Goal: Information Seeking & Learning: Compare options

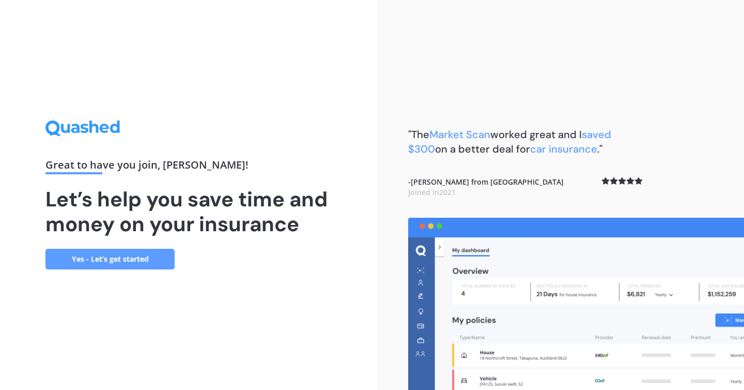
click at [103, 260] on link "Yes - Let’s get started" at bounding box center [109, 259] width 129 height 21
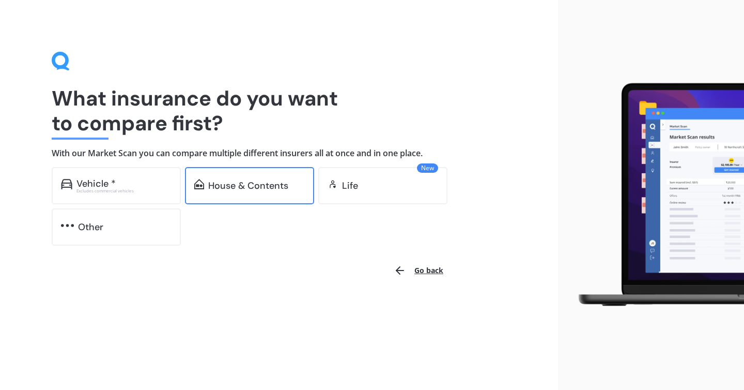
click at [262, 185] on div "House & Contents" at bounding box center [248, 185] width 80 height 10
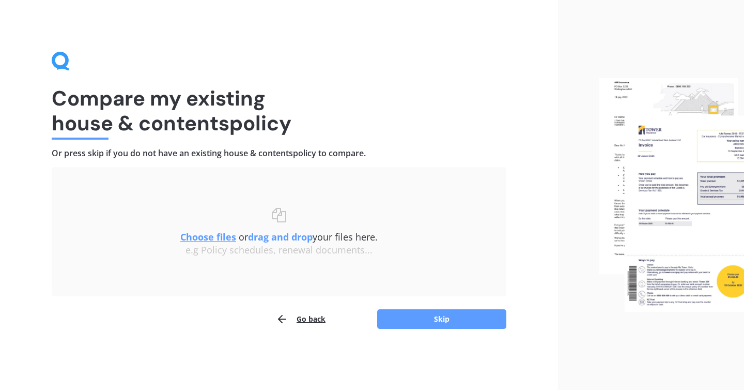
click at [205, 236] on u "Choose files" at bounding box center [208, 237] width 56 height 12
click at [211, 236] on u "Choose files" at bounding box center [208, 237] width 56 height 12
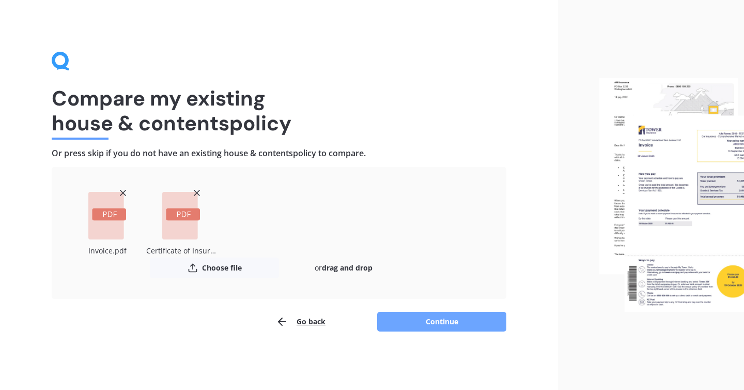
click at [446, 322] on button "Continue" at bounding box center [441, 322] width 129 height 20
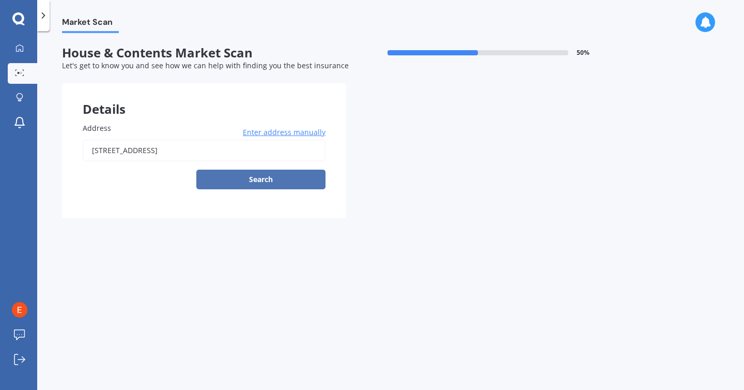
click at [264, 179] on button "Search" at bounding box center [260, 180] width 129 height 20
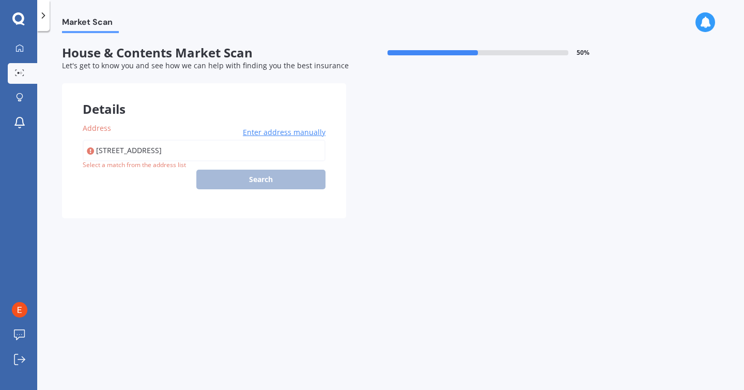
type input "[STREET_ADDRESS]"
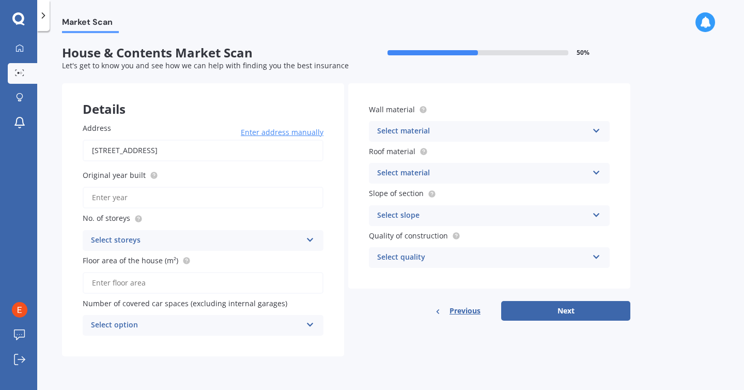
click at [159, 197] on input "Original year built" at bounding box center [203, 198] width 241 height 22
click at [153, 233] on div "Select storeys 1 2 3 4 5+" at bounding box center [203, 240] width 241 height 21
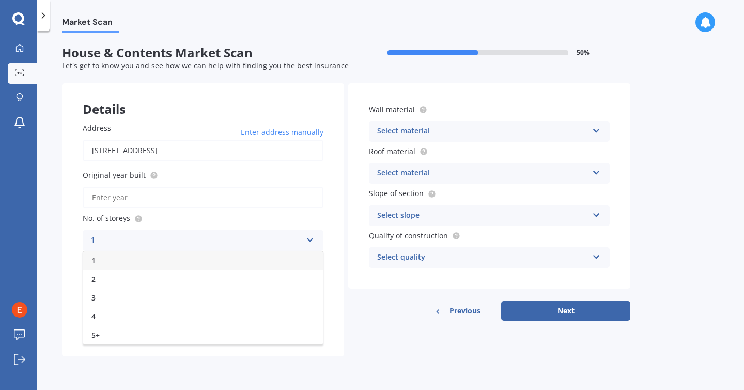
click at [108, 262] on div "1" at bounding box center [203, 260] width 240 height 19
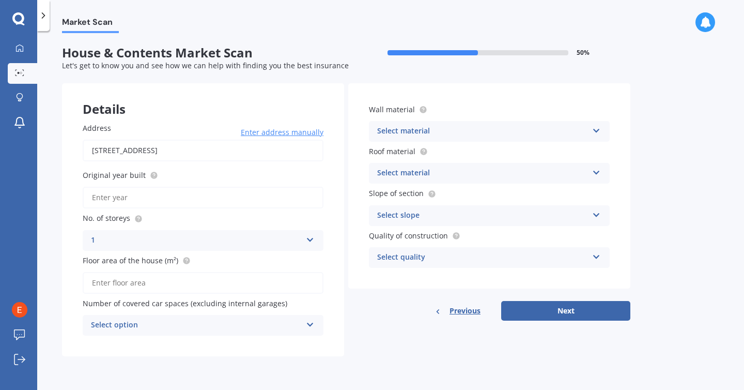
click at [137, 284] on input "Floor area of the house (m²)" at bounding box center [203, 283] width 241 height 22
click at [153, 328] on div "Select option" at bounding box center [196, 325] width 211 height 12
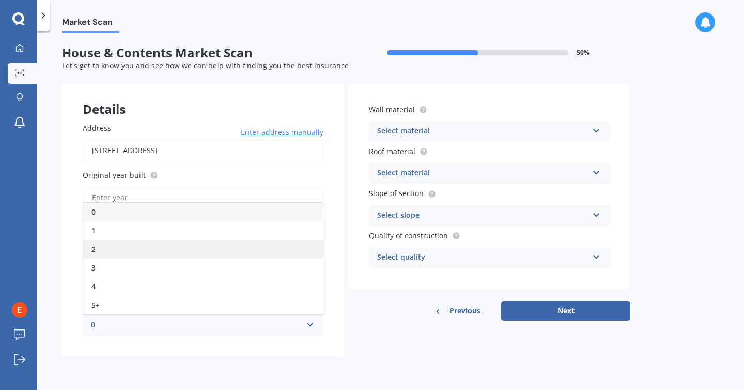
click at [109, 243] on div "2" at bounding box center [203, 249] width 240 height 19
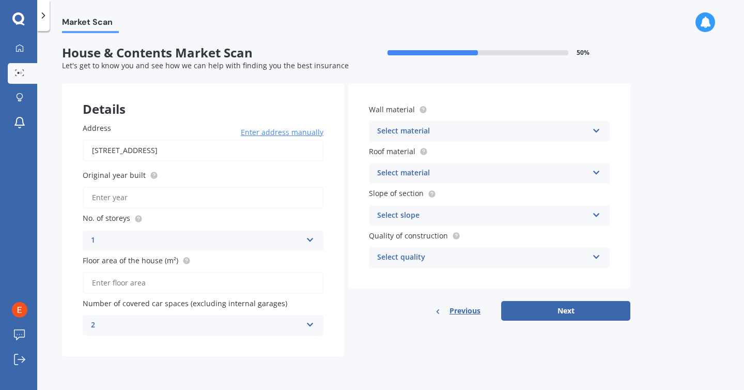
click at [451, 127] on div "Select material" at bounding box center [482, 131] width 211 height 12
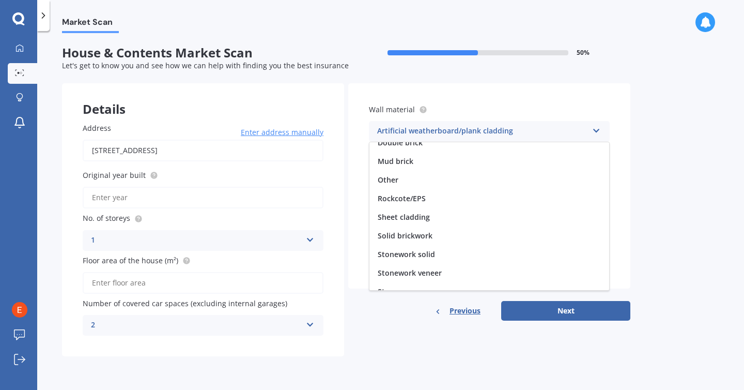
scroll to position [94, 0]
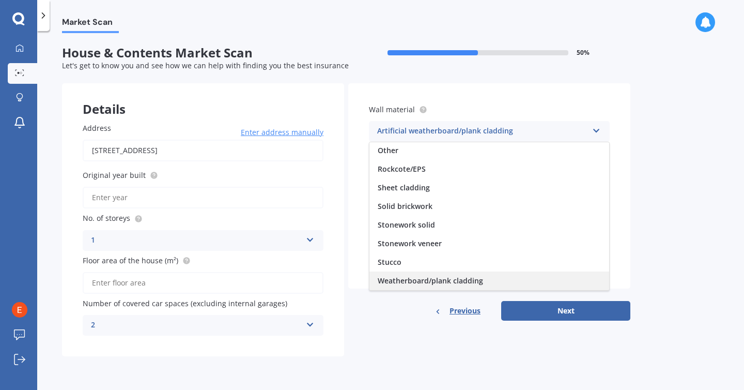
click at [422, 282] on span "Weatherboard/plank cladding" at bounding box center [430, 281] width 105 height 10
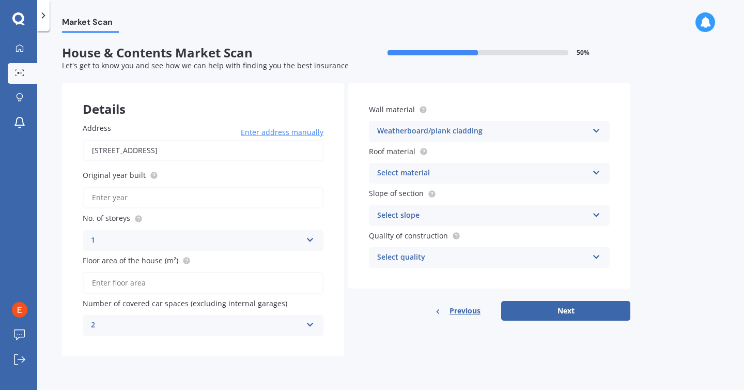
click at [460, 174] on div "Select material" at bounding box center [482, 173] width 211 height 12
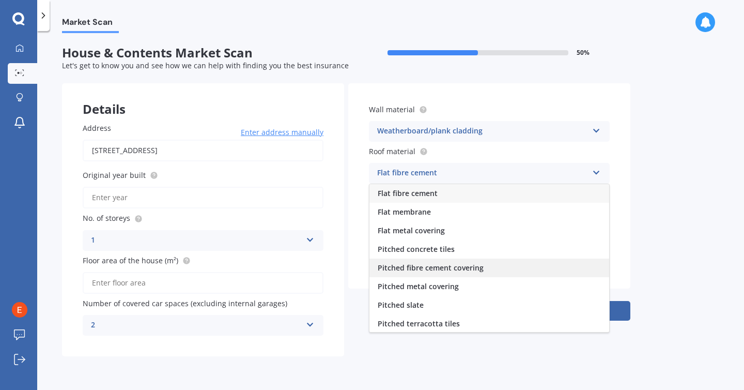
scroll to position [38, 0]
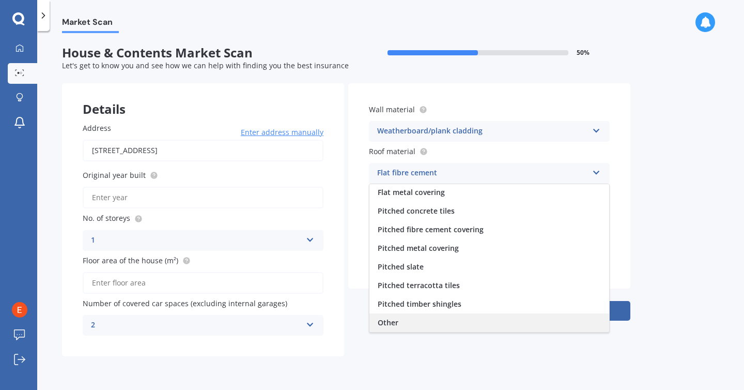
click at [399, 330] on div "Other" at bounding box center [490, 322] width 240 height 19
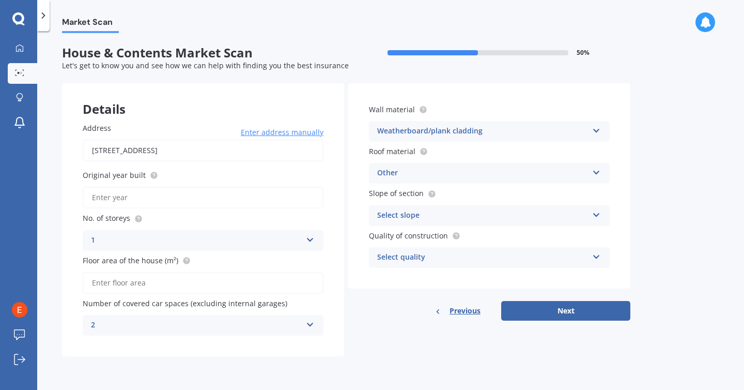
click at [431, 219] on div "Select slope" at bounding box center [482, 215] width 211 height 12
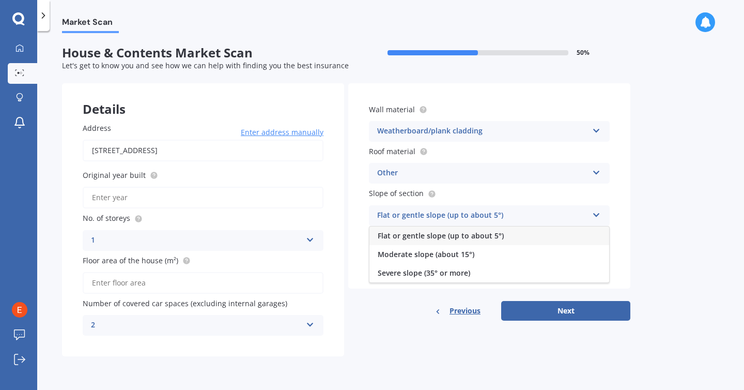
click at [409, 237] on span "Flat or gentle slope (up to about 5°)" at bounding box center [441, 236] width 126 height 10
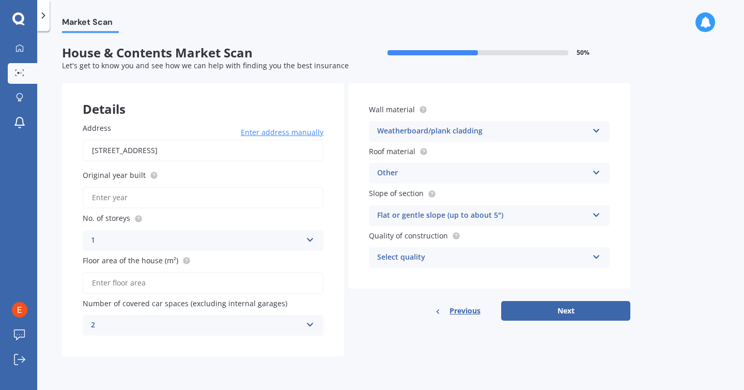
click at [442, 259] on div "Select quality" at bounding box center [482, 257] width 211 height 12
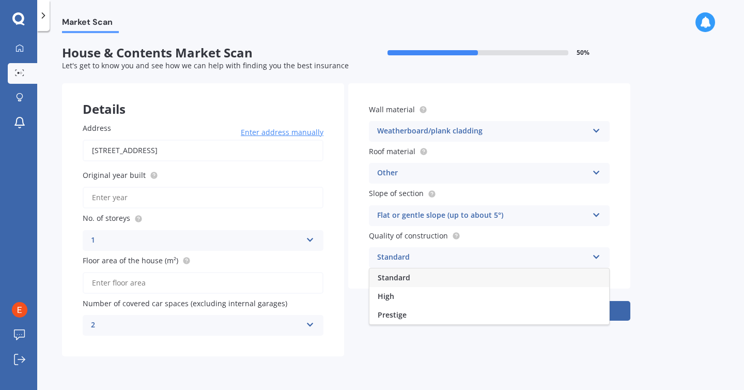
click at [392, 281] on span "Standard" at bounding box center [394, 277] width 33 height 10
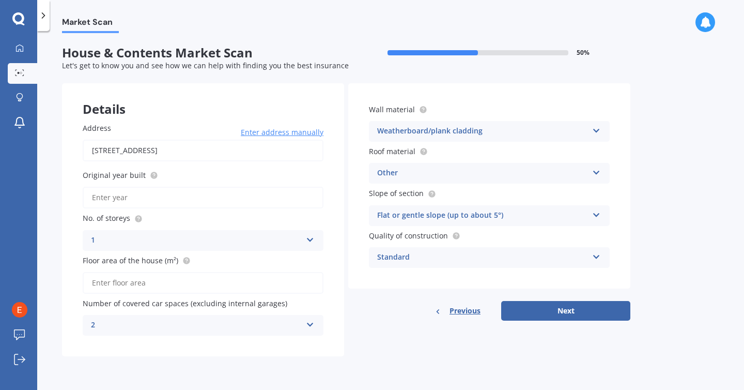
click at [405, 174] on div "Other" at bounding box center [482, 173] width 211 height 12
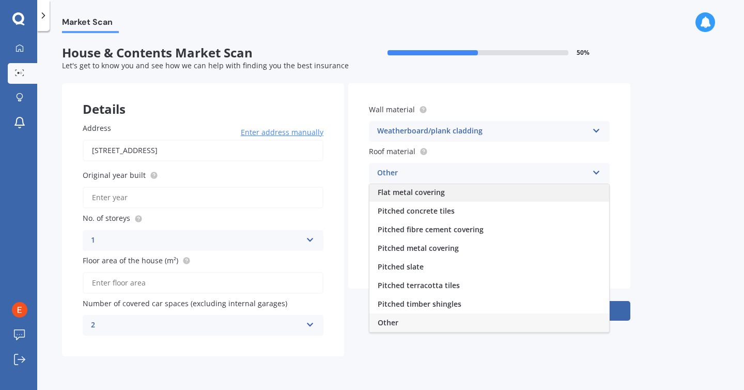
click at [402, 194] on span "Flat metal covering" at bounding box center [411, 192] width 67 height 10
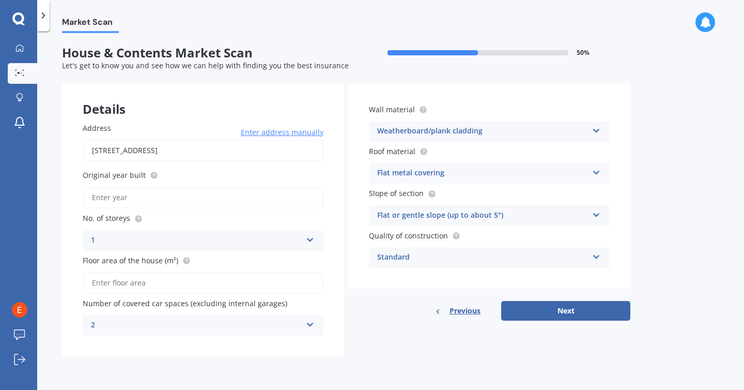
click at [133, 198] on input "Original year built" at bounding box center [203, 198] width 241 height 22
type input "1964"
click at [377, 312] on div "Previous Next" at bounding box center [489, 311] width 282 height 20
click at [568, 316] on button "Next" at bounding box center [565, 311] width 129 height 20
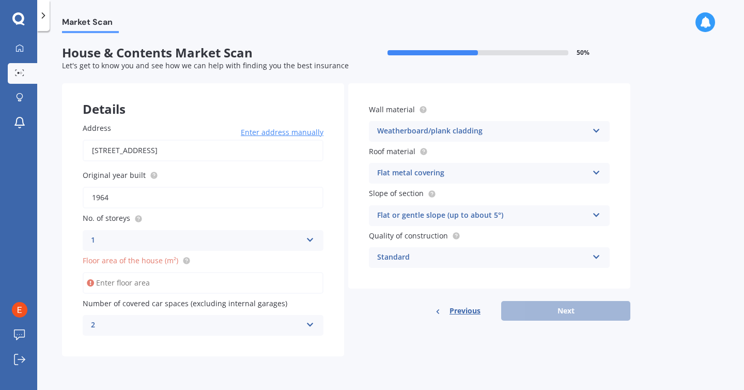
click at [124, 284] on input "Floor area of the house (m²)" at bounding box center [203, 283] width 241 height 22
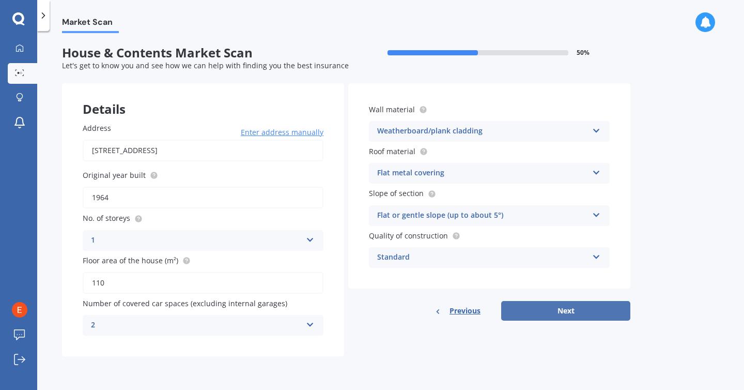
type input "110"
click at [582, 313] on button "Next" at bounding box center [565, 311] width 129 height 20
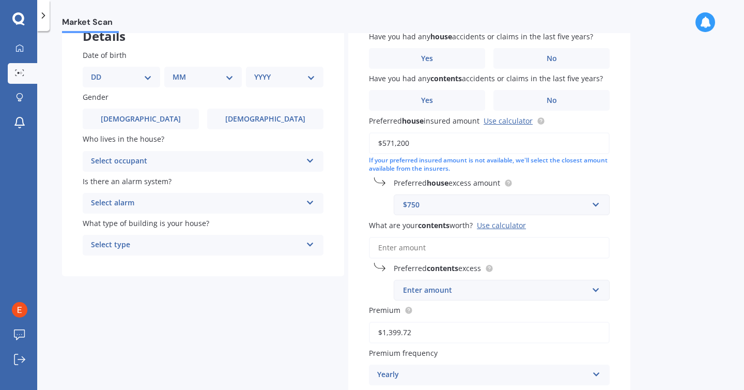
scroll to position [16, 0]
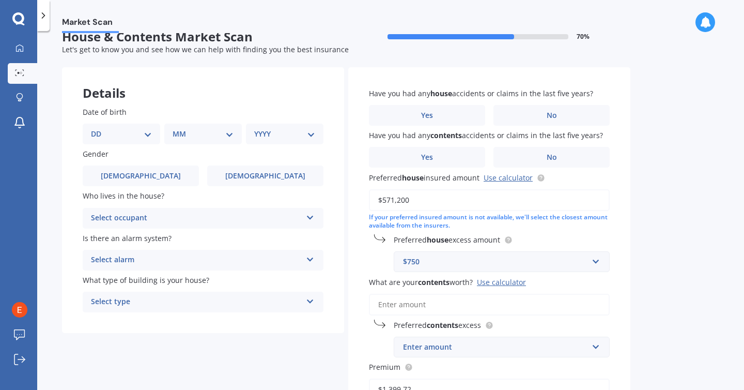
click at [138, 123] on div "Date of birth DD 01 02 03 04 05 06 07 08 09 10 11 12 13 14 15 16 17 18 19 20 21…" at bounding box center [203, 125] width 241 height 38
click at [135, 132] on select "DD 01 02 03 04 05 06 07 08 09 10 11 12 13 14 15 16 17 18 19 20 21 22 23 24 25 2…" at bounding box center [121, 133] width 61 height 11
select select "07"
click at [99, 128] on select "DD 01 02 03 04 05 06 07 08 09 10 11 12 13 14 15 16 17 18 19 20 21 22 23 24 25 2…" at bounding box center [121, 133] width 61 height 11
click at [204, 134] on select "MM 01 02 03 04 05 06 07 08 09 10 11 12" at bounding box center [205, 133] width 57 height 11
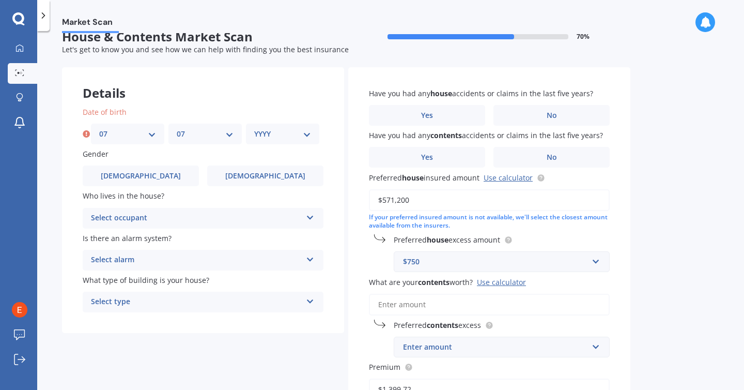
click at [177, 128] on select "MM 01 02 03 04 05 06 07 08 09 10 11 12" at bounding box center [205, 133] width 57 height 11
click at [190, 130] on select "MM 01 02 03 04 05 06 07 08 09 10 11 12" at bounding box center [205, 133] width 57 height 11
select select "03"
click at [177, 128] on select "MM 01 02 03 04 05 06 07 08 09 10 11 12" at bounding box center [205, 133] width 57 height 11
click at [266, 135] on select "YYYY 2009 2008 2007 2006 2005 2004 2003 2002 2001 2000 1999 1998 1997 1996 1995…" at bounding box center [282, 133] width 57 height 11
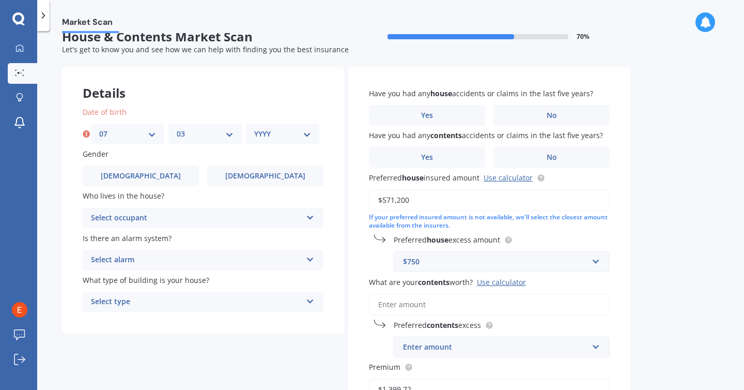
select select "1990"
click at [254, 128] on select "YYYY 2009 2008 2007 2006 2005 2004 2003 2002 2001 2000 1999 1998 1997 1996 1995…" at bounding box center [282, 133] width 57 height 11
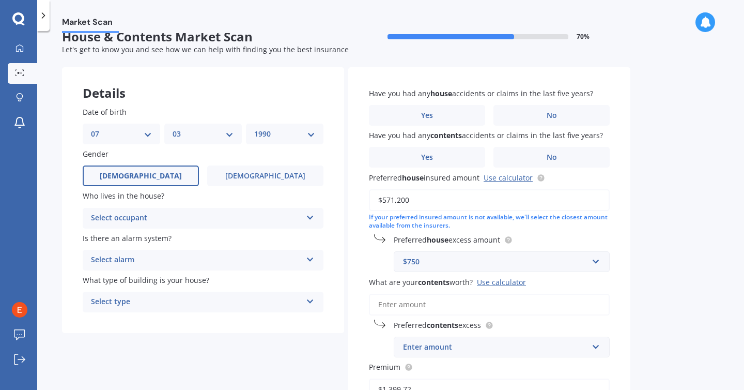
click at [142, 180] on span "[DEMOGRAPHIC_DATA]" at bounding box center [141, 176] width 82 height 9
click at [0, 0] on input "[DEMOGRAPHIC_DATA]" at bounding box center [0, 0] width 0 height 0
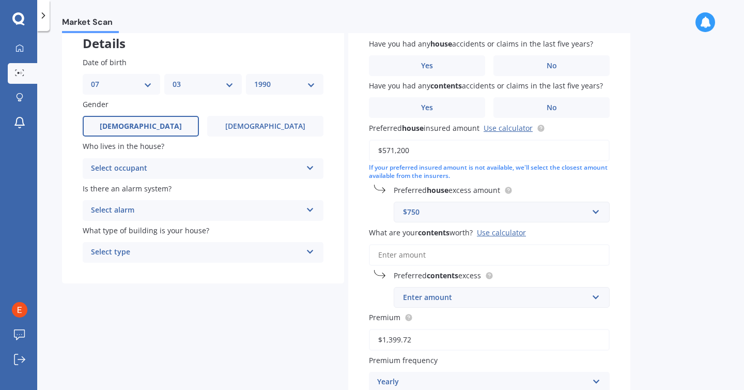
scroll to position [66, 0]
click at [174, 165] on div "Select occupant" at bounding box center [196, 168] width 211 height 12
click at [114, 185] on span "Owner" at bounding box center [103, 188] width 23 height 10
click at [162, 212] on div "Select alarm" at bounding box center [196, 210] width 211 height 12
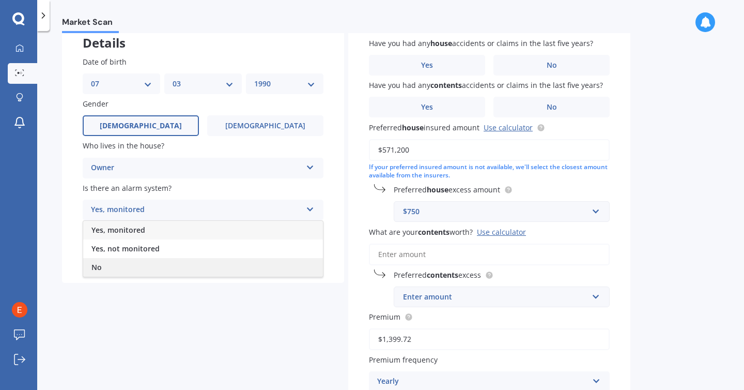
click at [104, 266] on div "No" at bounding box center [203, 267] width 240 height 19
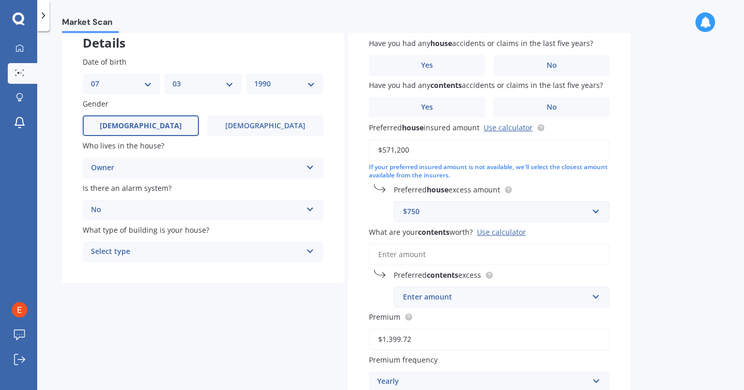
click at [147, 253] on div "Select type" at bounding box center [196, 252] width 211 height 12
click at [121, 271] on span "Freestanding" at bounding box center [115, 272] width 46 height 10
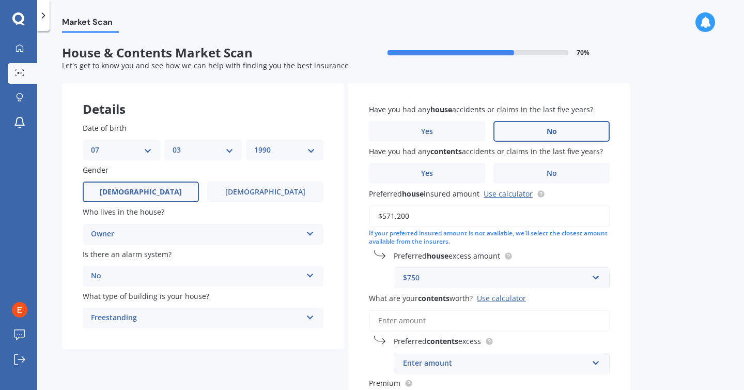
click at [552, 138] on label "No" at bounding box center [552, 131] width 116 height 21
click at [0, 0] on input "No" at bounding box center [0, 0] width 0 height 0
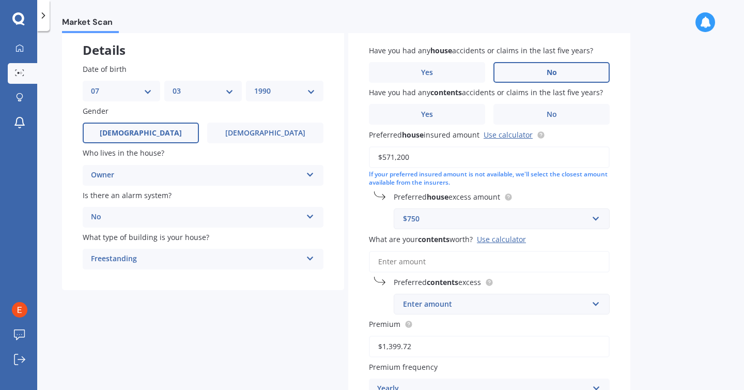
scroll to position [73, 0]
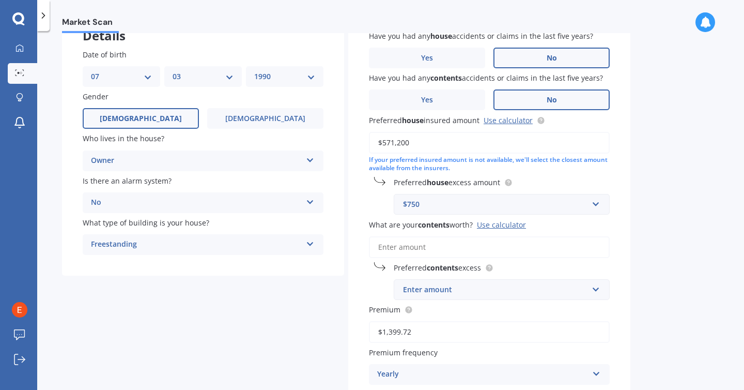
click at [548, 97] on span "No" at bounding box center [552, 100] width 10 height 9
click at [0, 0] on input "No" at bounding box center [0, 0] width 0 height 0
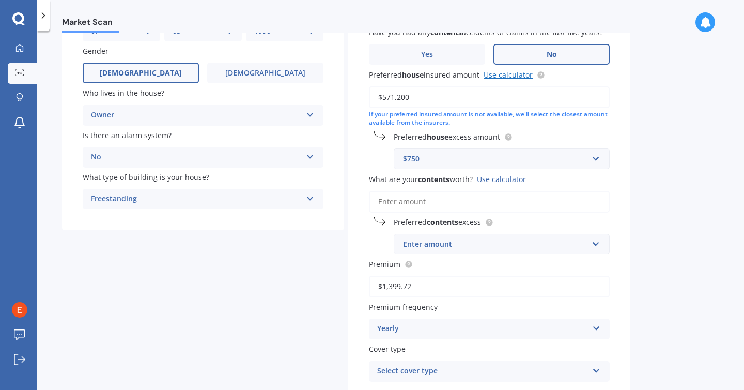
click at [518, 77] on link "Use calculator" at bounding box center [508, 75] width 49 height 10
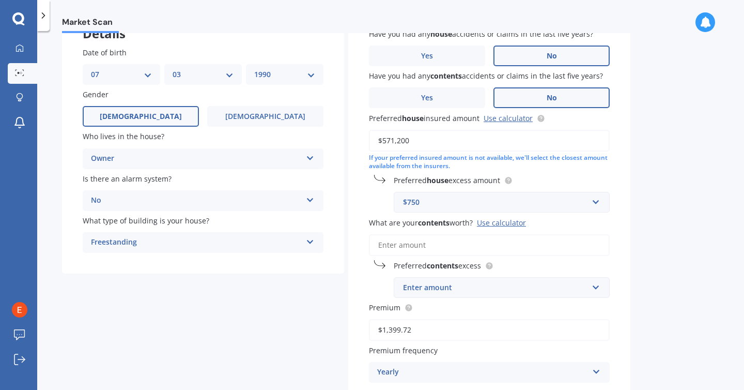
scroll to position [36, 0]
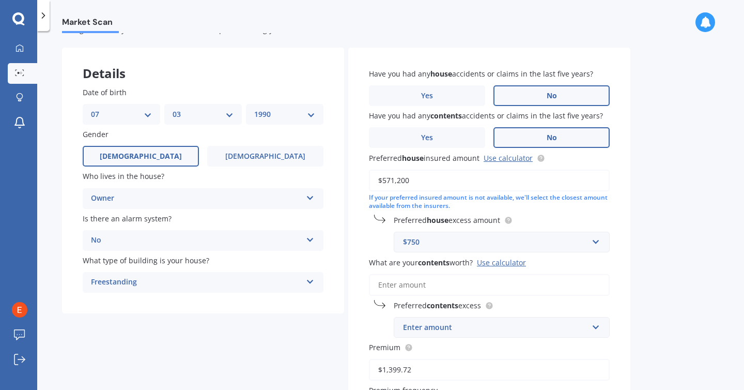
click at [408, 178] on input "$571,200" at bounding box center [489, 181] width 241 height 22
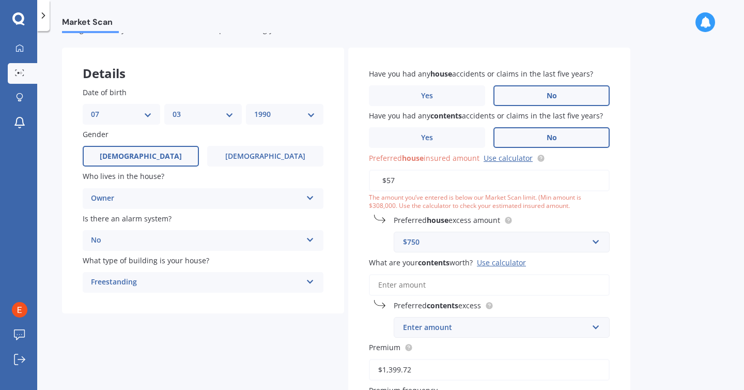
type input "$5"
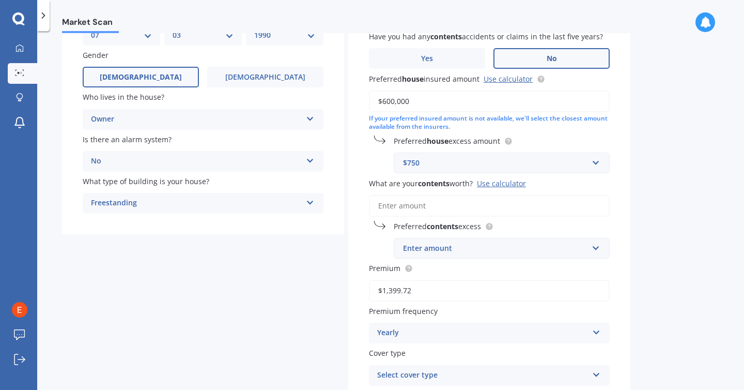
scroll to position [122, 0]
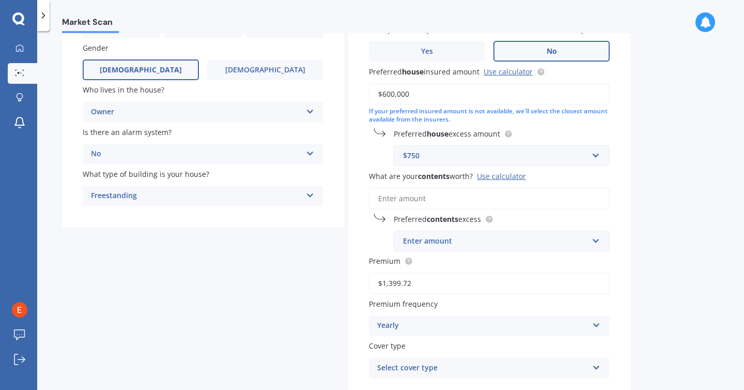
type input "$600,000"
click at [554, 150] on input "text" at bounding box center [498, 156] width 207 height 20
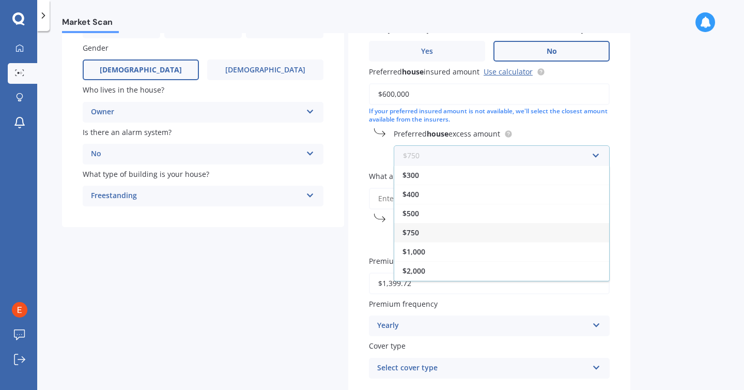
click at [550, 151] on input "text" at bounding box center [498, 156] width 207 height 20
click at [636, 141] on div "Market Scan House & Contents Market Scan 70 % Let's get to know you and see how…" at bounding box center [390, 212] width 707 height 359
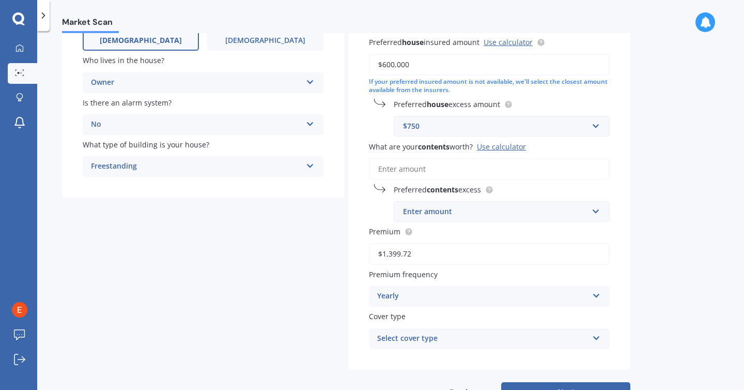
scroll to position [166, 0]
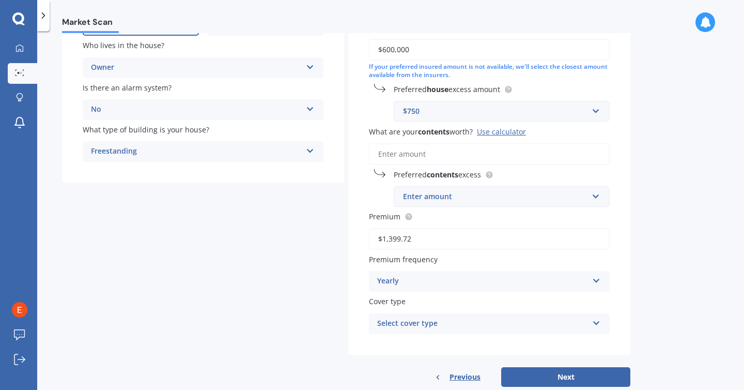
click at [434, 156] on input "What are your contents worth? Use calculator" at bounding box center [489, 154] width 241 height 22
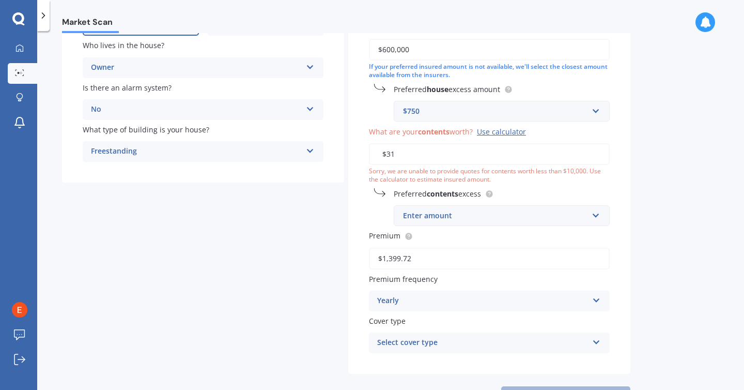
type input "$3"
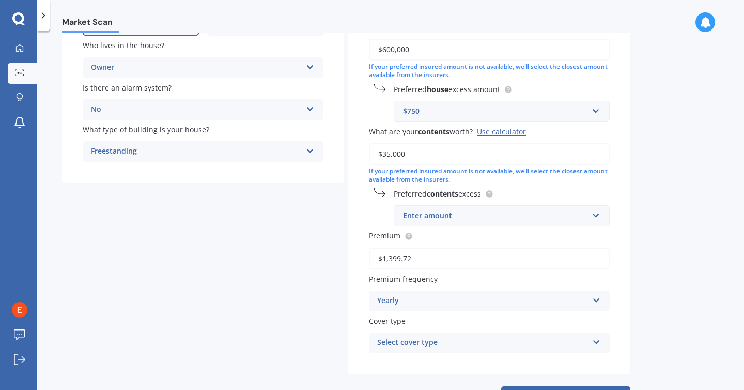
scroll to position [211, 0]
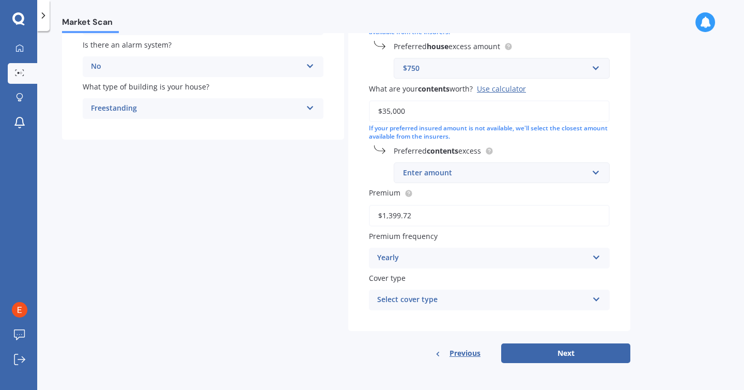
type input "$35,000"
click at [475, 176] on div "Enter amount" at bounding box center [495, 172] width 185 height 11
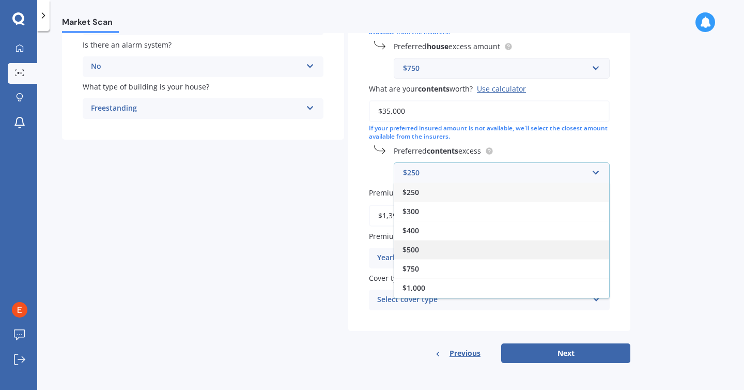
click at [420, 245] on div "$500" at bounding box center [501, 249] width 215 height 19
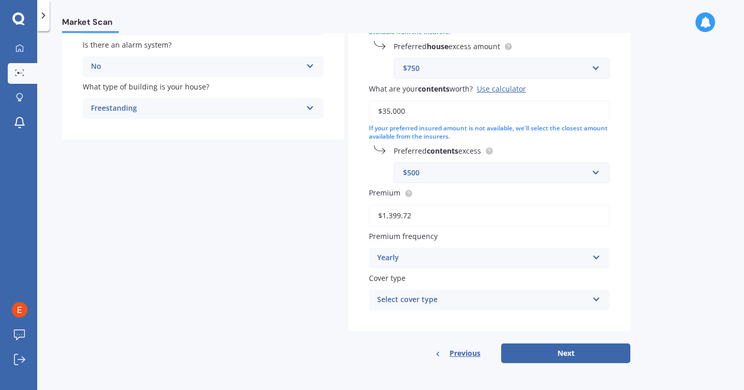
click at [474, 301] on div "Select cover type" at bounding box center [482, 300] width 211 height 12
click at [334, 318] on div "Details Date of birth DD 01 02 03 04 05 06 07 08 09 10 11 12 13 14 15 16 17 18 …" at bounding box center [346, 118] width 569 height 489
drag, startPoint x: 550, startPoint y: 352, endPoint x: 553, endPoint y: 305, distance: 47.1
click at [553, 305] on div "Have you had any house accidents or claims in the last five years? Yes No Have …" at bounding box center [489, 118] width 282 height 489
click at [553, 305] on div "Home and Contents - Standard" at bounding box center [482, 300] width 211 height 12
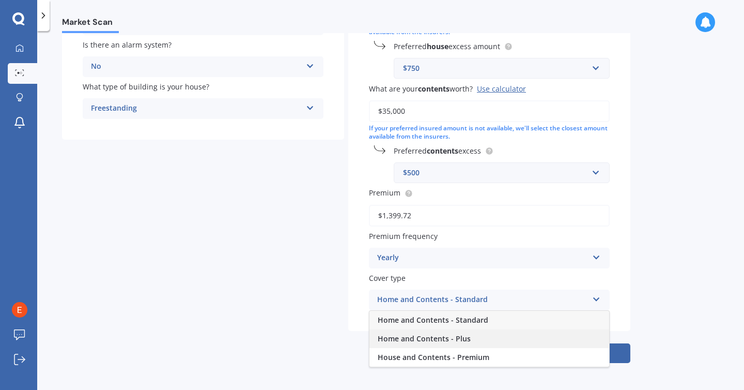
click at [453, 343] on span "Home and Contents - Plus" at bounding box center [424, 338] width 93 height 10
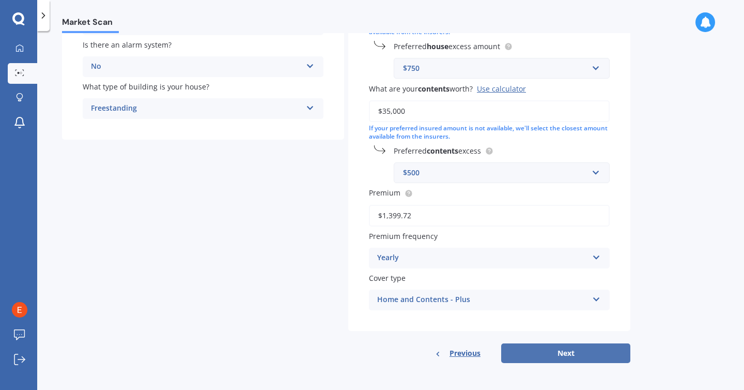
click at [541, 355] on button "Next" at bounding box center [565, 353] width 129 height 20
select select "07"
select select "03"
select select "1990"
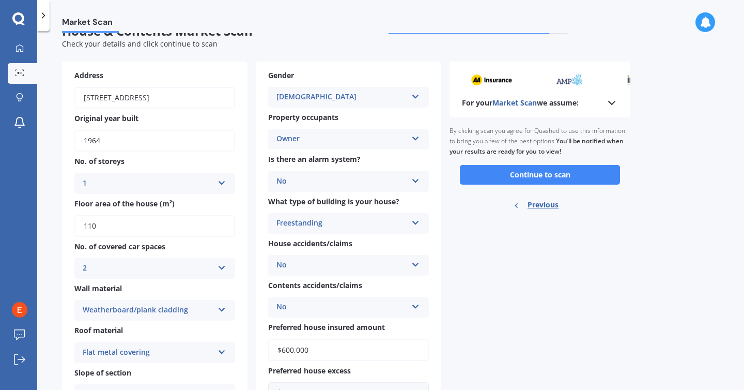
scroll to position [0, 0]
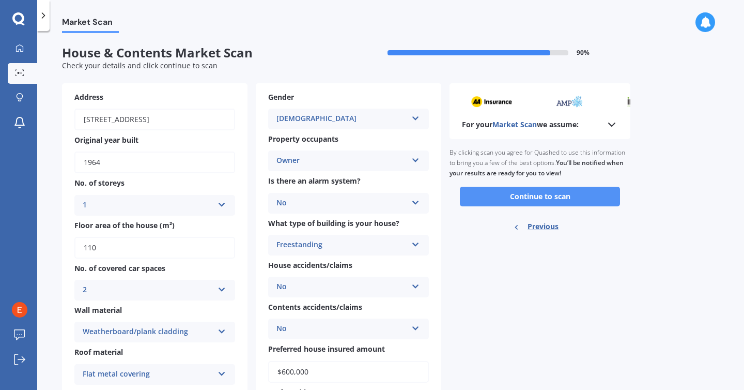
click at [510, 200] on button "Continue to scan" at bounding box center [540, 197] width 160 height 20
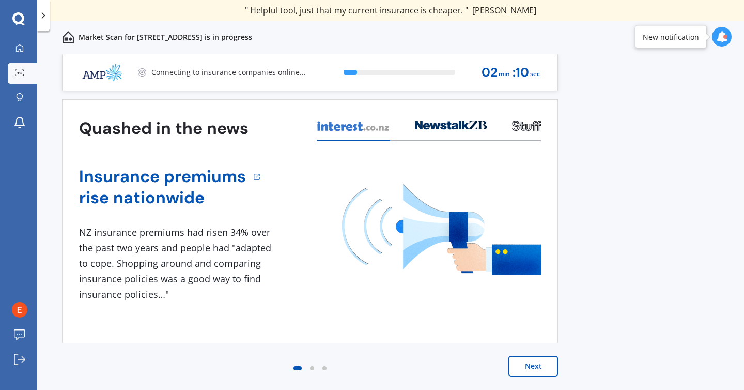
click at [532, 367] on button "Next" at bounding box center [534, 366] width 50 height 21
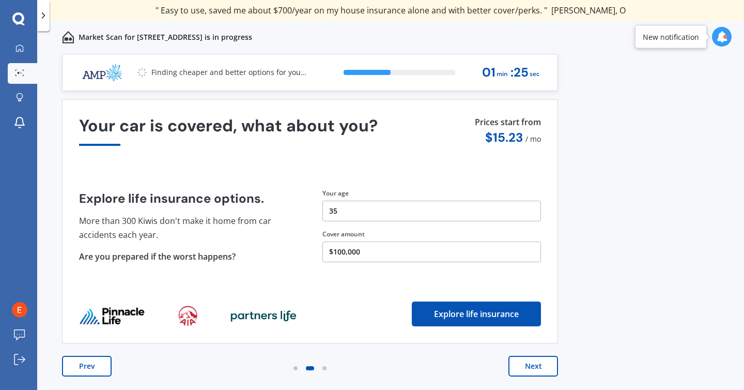
click at [530, 368] on button "Next" at bounding box center [534, 366] width 50 height 21
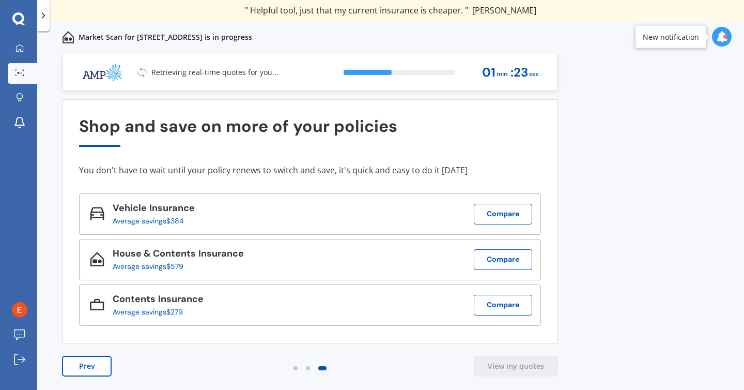
click at [99, 364] on button "Prev" at bounding box center [87, 366] width 50 height 21
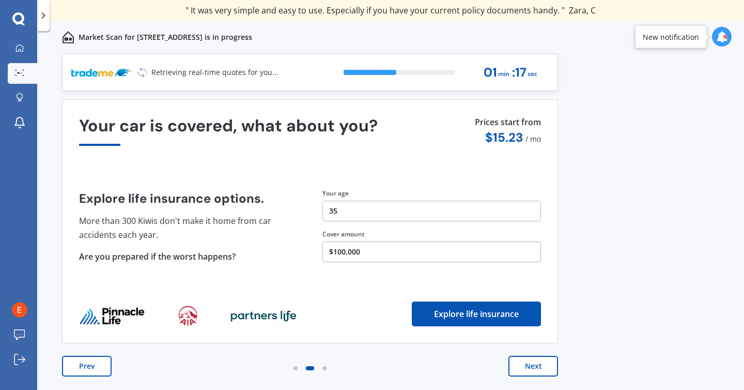
click at [346, 215] on button "35" at bounding box center [432, 211] width 219 height 21
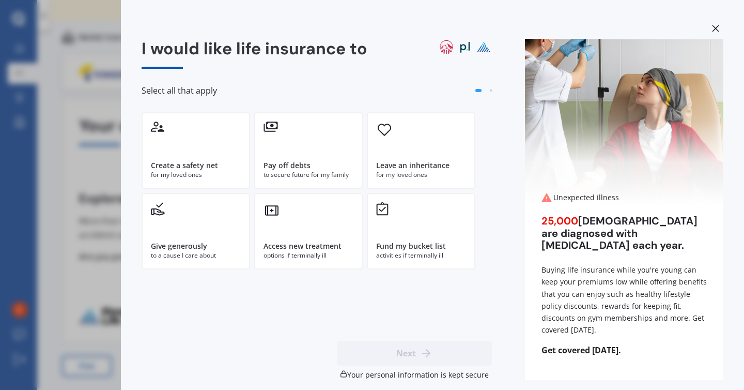
click at [78, 226] on div "I would like life insurance to Select all that apply Create a safety net for my…" at bounding box center [372, 195] width 744 height 390
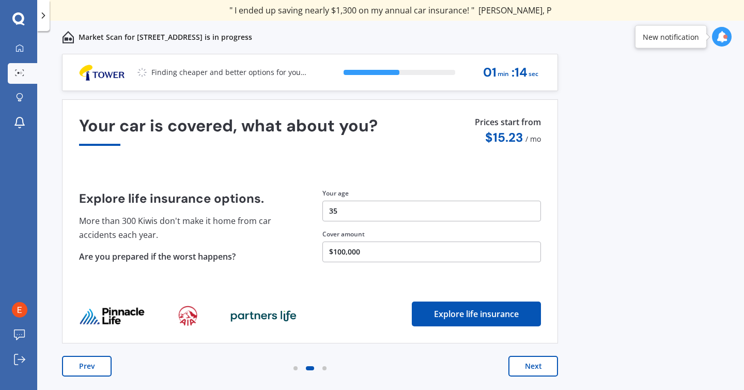
click at [376, 255] on button "$100,000" at bounding box center [432, 251] width 219 height 21
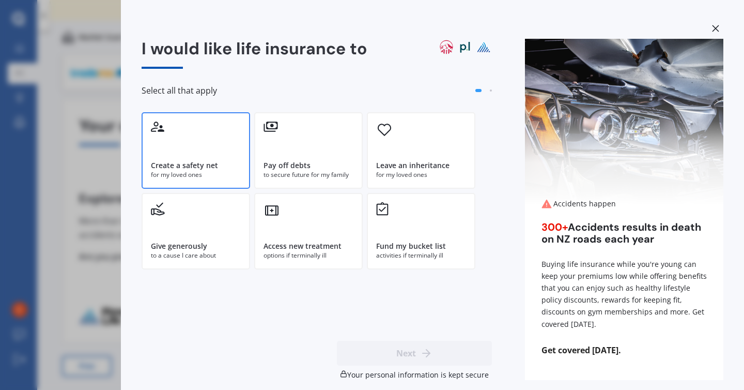
click at [177, 143] on div "Create a safety net for my loved ones" at bounding box center [196, 150] width 109 height 77
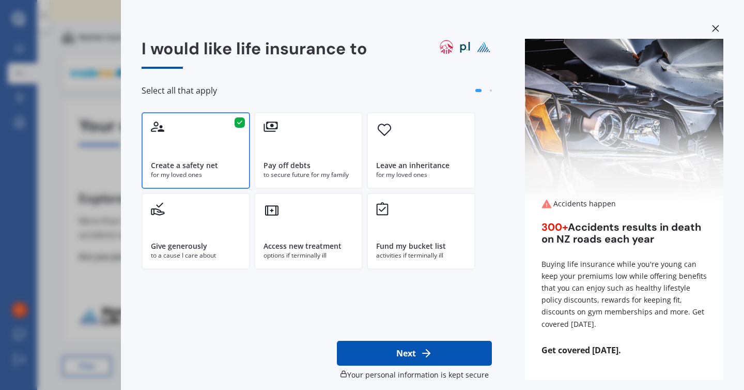
click at [404, 356] on button "Next" at bounding box center [414, 353] width 155 height 25
select select "07"
select select "03"
select select "1990"
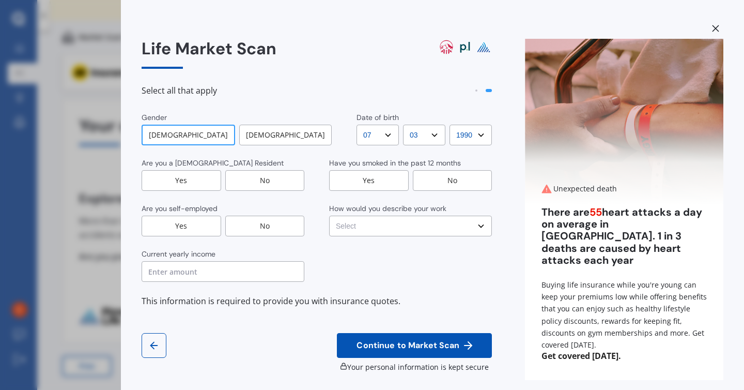
click at [451, 178] on div "No" at bounding box center [453, 180] width 80 height 21
click at [188, 180] on div "Yes" at bounding box center [182, 180] width 80 height 21
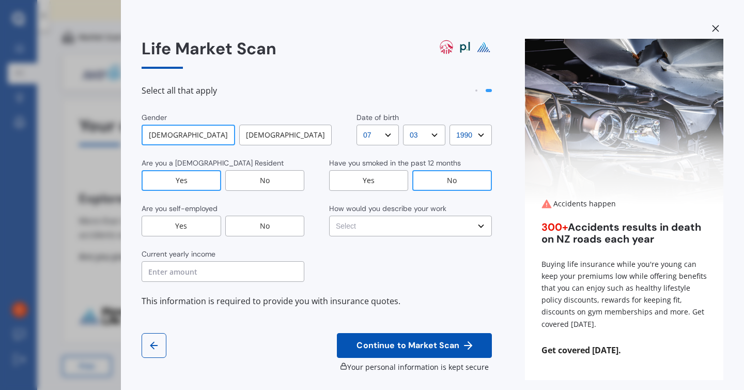
click at [273, 223] on div "No" at bounding box center [265, 226] width 80 height 21
click at [409, 227] on select "Select No manual work e.g. lawyer, consultant, engineer Light manual work [PERS…" at bounding box center [410, 226] width 163 height 21
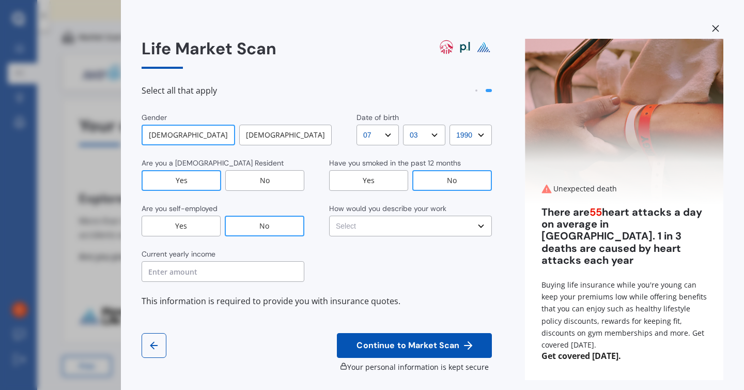
select select "No manual work e.g. lawyer, consultant, engineer"
click at [329, 216] on select "Select No manual work e.g. lawyer, consultant, engineer Light manual work [PERS…" at bounding box center [410, 226] width 163 height 21
click at [194, 272] on input "text" at bounding box center [223, 271] width 163 height 21
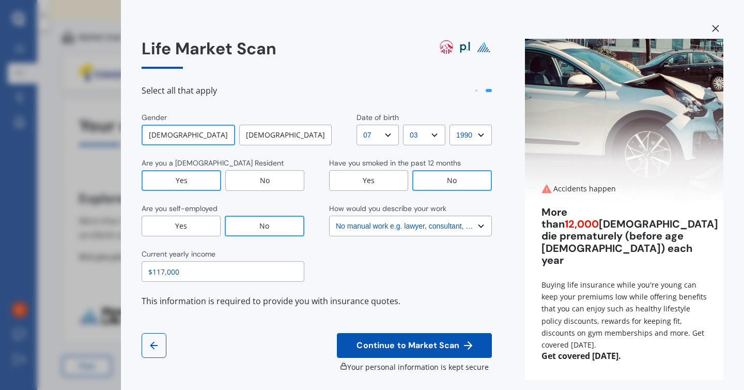
type input "$117,000"
click at [380, 347] on span "Continue to Market Scan" at bounding box center [408, 346] width 107 height 10
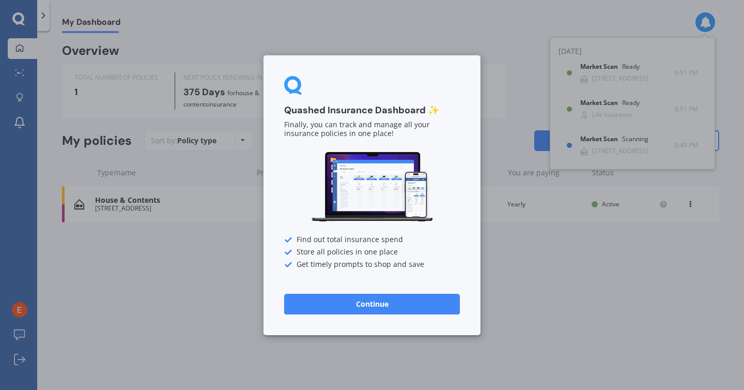
click at [355, 303] on button "Continue" at bounding box center [372, 303] width 176 height 21
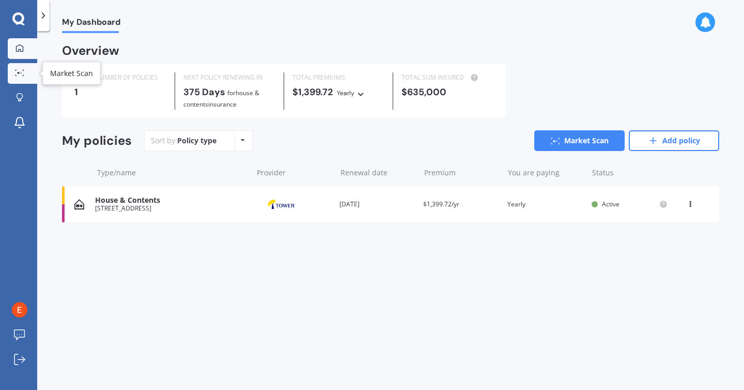
click at [24, 69] on icon at bounding box center [19, 72] width 9 height 7
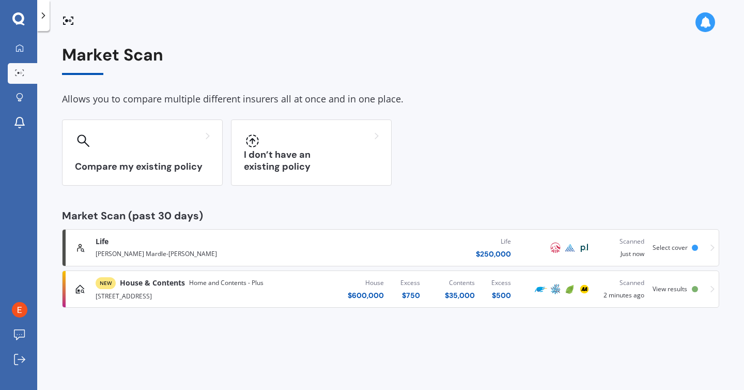
click at [314, 291] on div "House $ 600,000 Excess $ 750 Contents $ 35,000 Excess $ 500" at bounding box center [408, 288] width 222 height 31
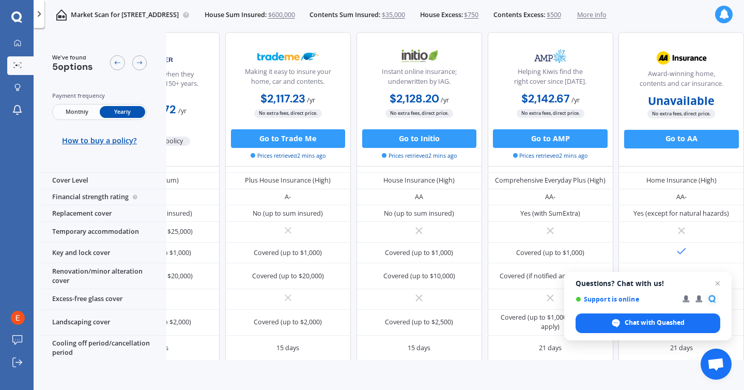
scroll to position [0, 85]
